Goal: Task Accomplishment & Management: Complete application form

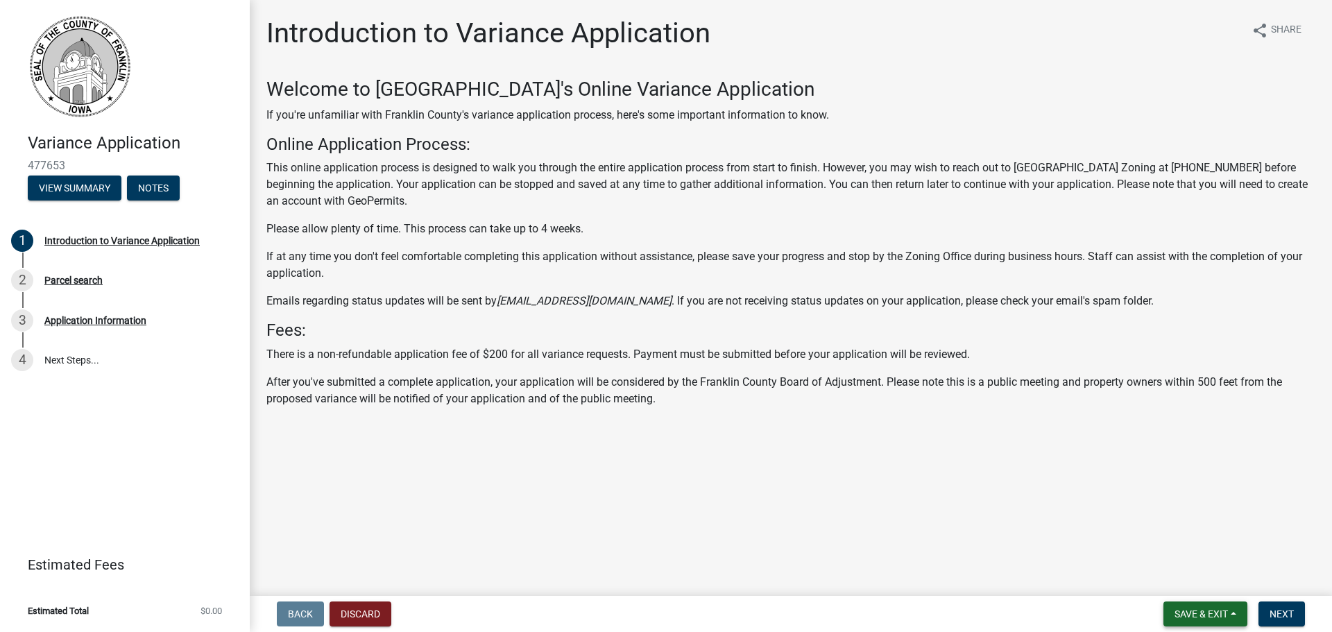
click at [1202, 621] on button "Save & Exit" at bounding box center [1206, 614] width 84 height 25
click at [1273, 606] on button "Next" at bounding box center [1282, 614] width 46 height 25
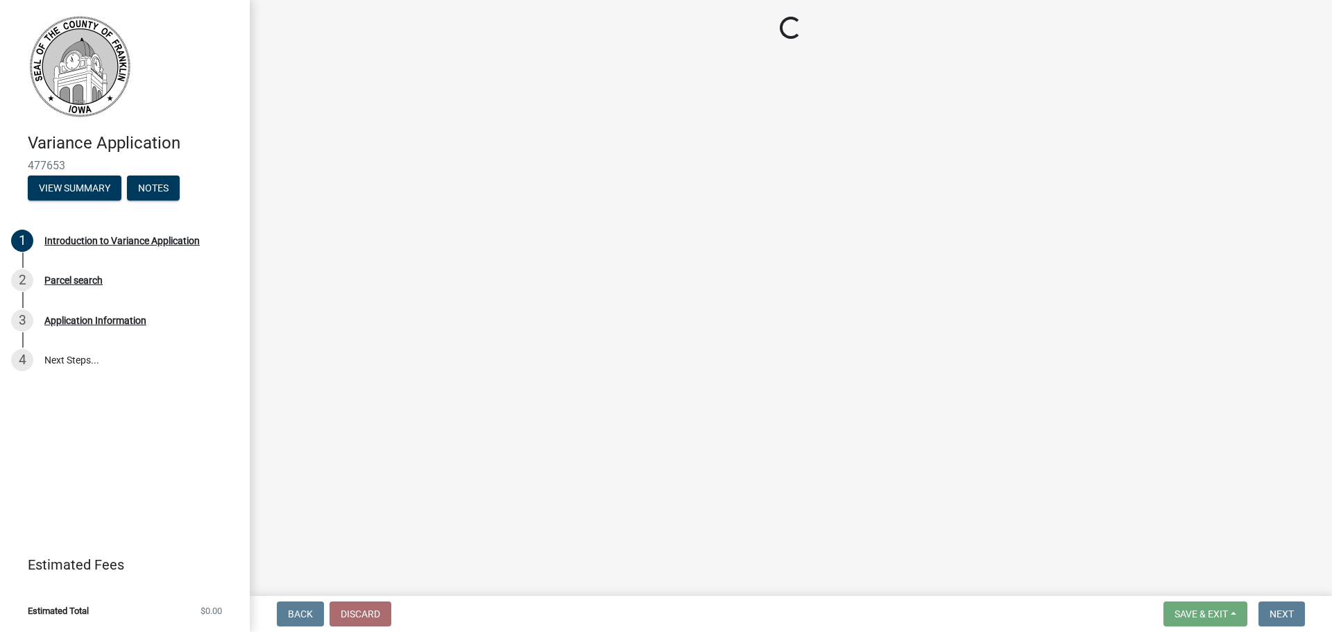
click at [1086, 430] on wm-app "Variance Application 477653 View Summary Notes 1 Introduction to Variance Appli…" at bounding box center [666, 316] width 1332 height 632
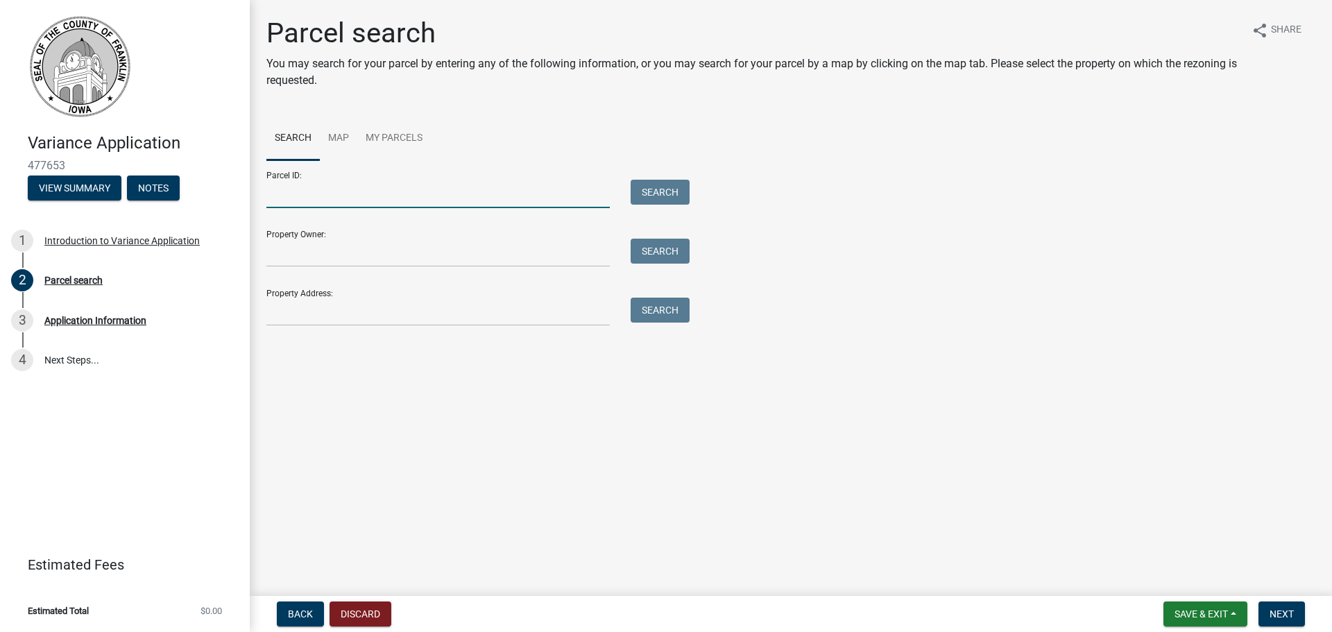
click at [491, 197] on input "Parcel ID:" at bounding box center [437, 194] width 343 height 28
